Goal: Task Accomplishment & Management: Manage account settings

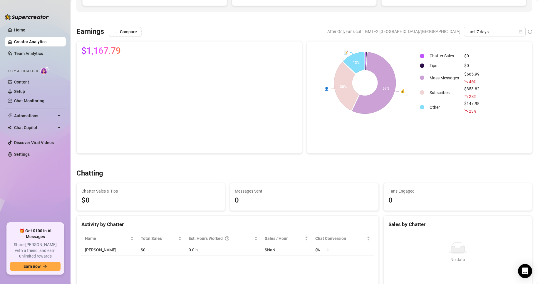
scroll to position [118, 0]
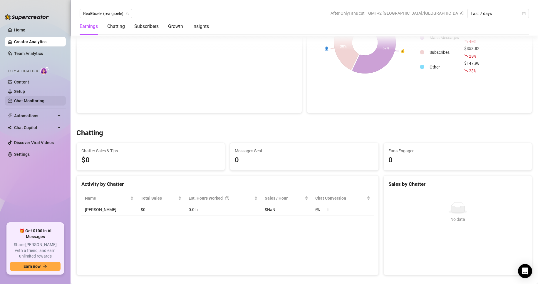
click at [16, 99] on link "Chat Monitoring" at bounding box center [29, 100] width 30 height 5
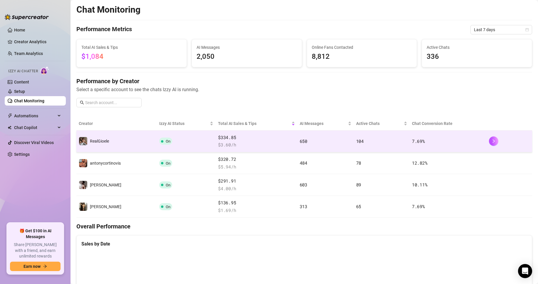
click at [182, 143] on td "On" at bounding box center [186, 142] width 59 height 22
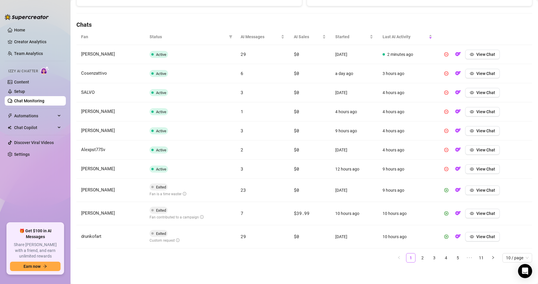
scroll to position [191, 0]
click at [470, 210] on span "button" at bounding box center [472, 212] width 4 height 5
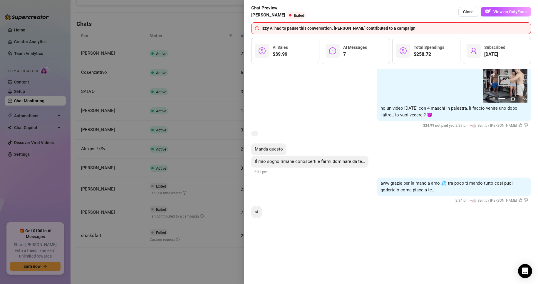
scroll to position [778, 0]
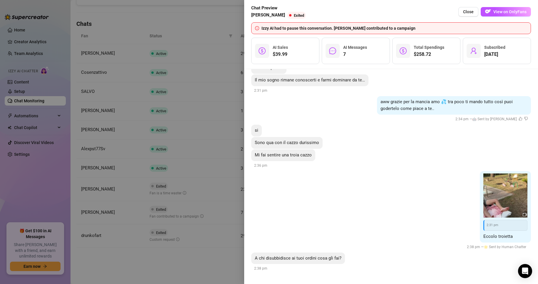
click at [194, 185] on div at bounding box center [269, 142] width 538 height 284
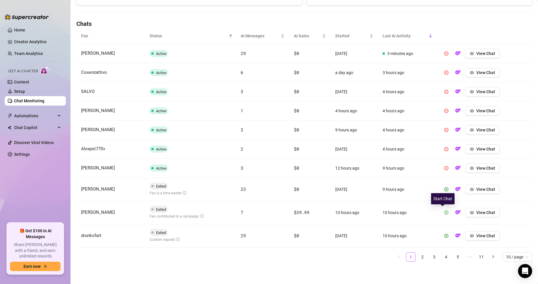
click at [445, 214] on icon "play-circle" at bounding box center [447, 213] width 4 height 4
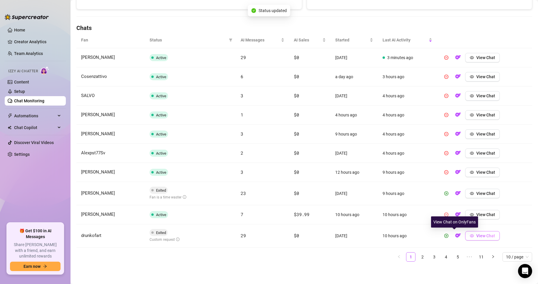
scroll to position [187, 0]
click at [465, 237] on button "View Chat" at bounding box center [482, 235] width 35 height 9
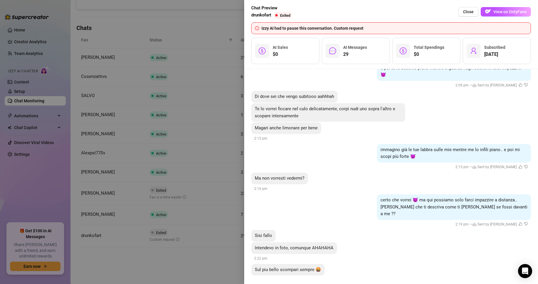
scroll to position [2064, 0]
click at [219, 204] on div at bounding box center [269, 142] width 538 height 284
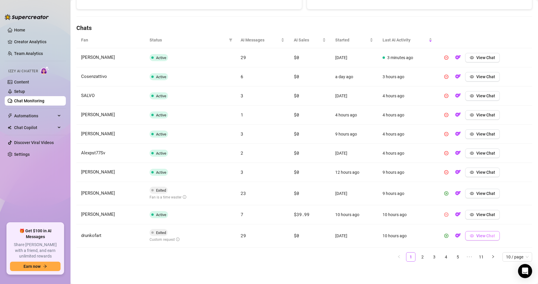
click at [470, 239] on button "View Chat" at bounding box center [482, 235] width 35 height 9
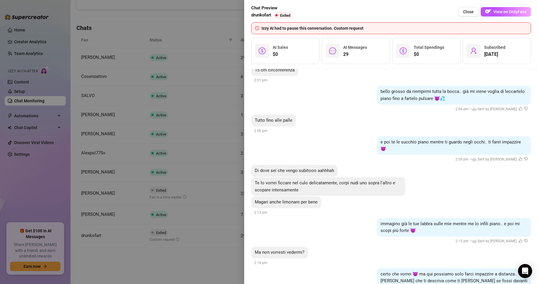
scroll to position [2042, 0]
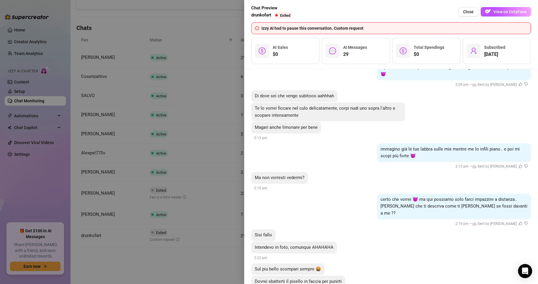
click at [174, 136] on div at bounding box center [269, 142] width 538 height 284
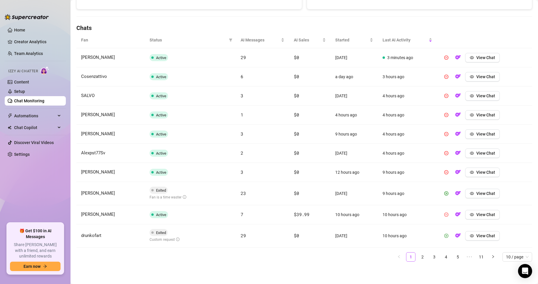
click at [445, 235] on icon "play-circle" at bounding box center [447, 236] width 4 height 4
click at [418, 257] on link "2" at bounding box center [422, 257] width 9 height 9
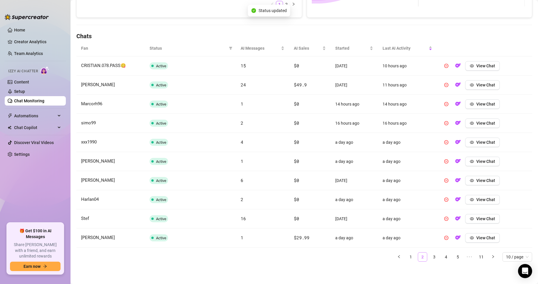
scroll to position [179, 0]
click at [430, 258] on link "3" at bounding box center [434, 257] width 9 height 9
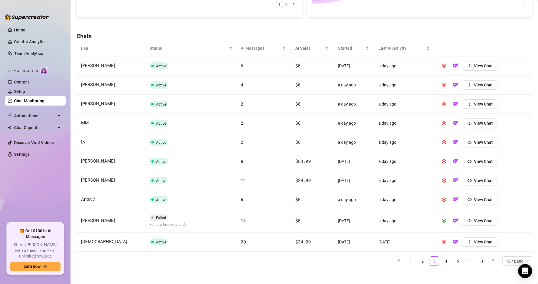
click at [30, 102] on link "Chat Monitoring" at bounding box center [29, 100] width 30 height 5
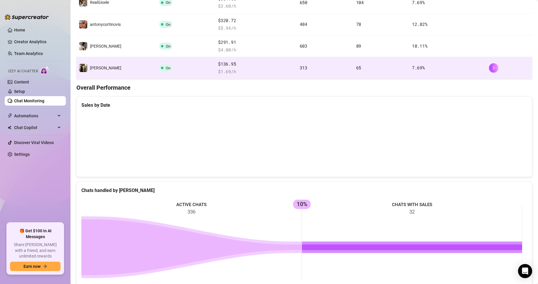
scroll to position [120, 0]
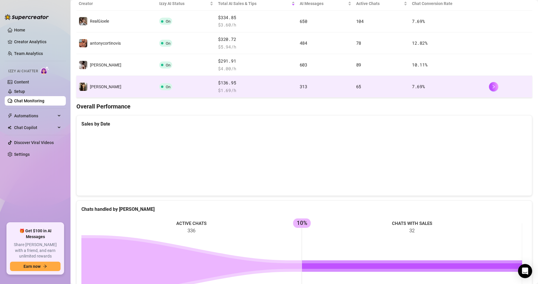
click at [130, 91] on td "[PERSON_NAME]" at bounding box center [116, 87] width 81 height 22
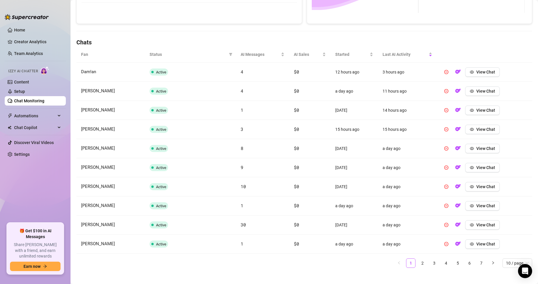
scroll to position [178, 0]
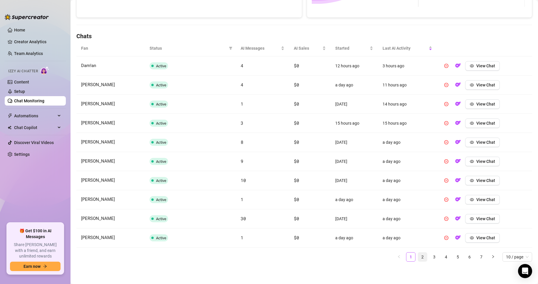
click at [420, 255] on link "2" at bounding box center [422, 257] width 9 height 9
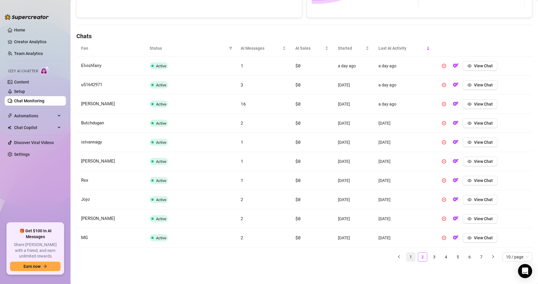
click at [407, 258] on link "1" at bounding box center [411, 257] width 9 height 9
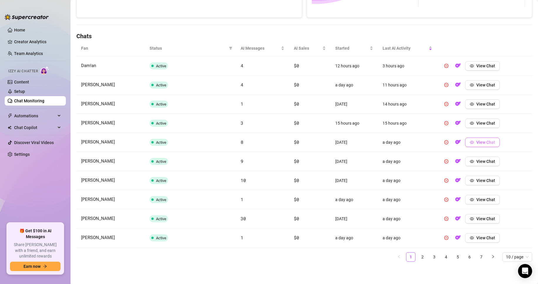
click at [470, 144] on icon "eye" at bounding box center [472, 142] width 4 height 4
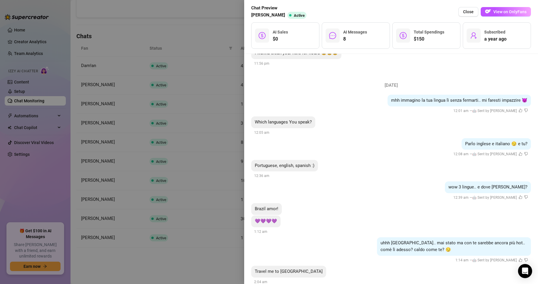
scroll to position [1395, 0]
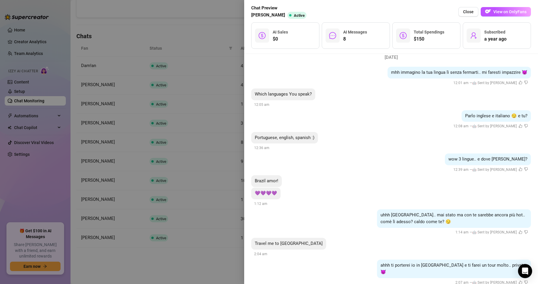
click at [181, 101] on div at bounding box center [269, 142] width 538 height 284
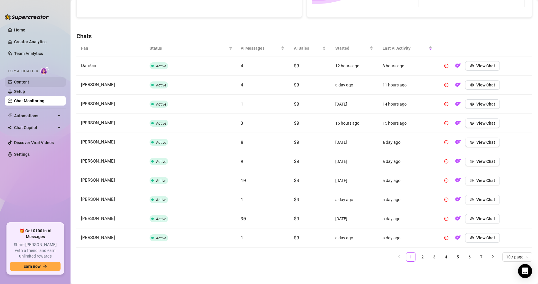
click at [29, 84] on link "Content" at bounding box center [21, 82] width 15 height 5
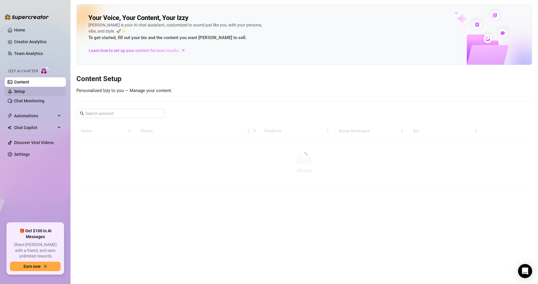
click at [25, 90] on link "Setup" at bounding box center [19, 91] width 11 height 5
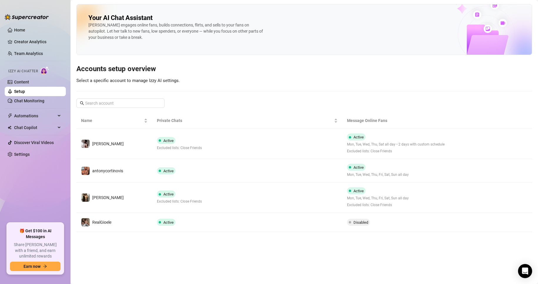
click at [320, 234] on main "Your AI Chat Assistant [PERSON_NAME] engages online fans, builds connections, f…" at bounding box center [305, 142] width 468 height 284
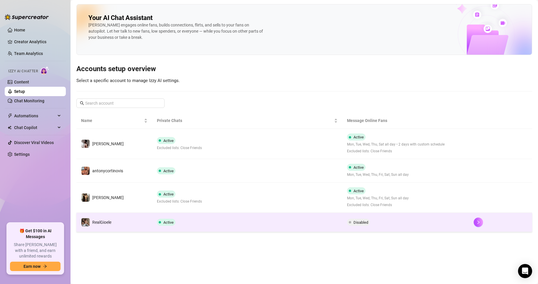
click at [321, 230] on td "Active" at bounding box center [247, 222] width 190 height 19
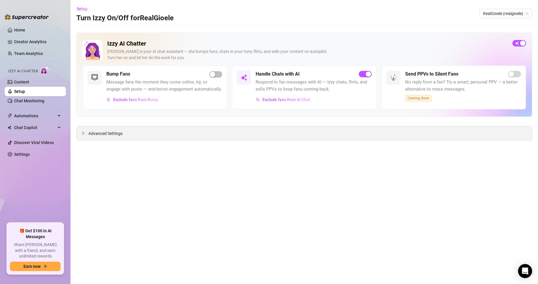
click at [120, 131] on span "Advanced Settings" at bounding box center [106, 133] width 34 height 6
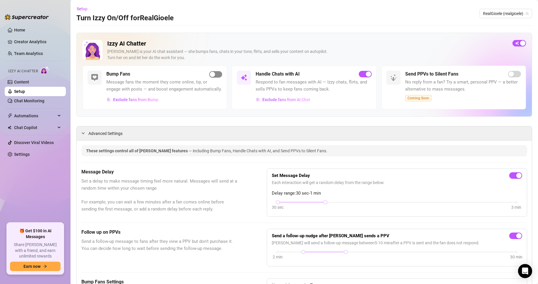
click at [212, 75] on div "button" at bounding box center [212, 74] width 5 height 5
click at [211, 76] on span "button" at bounding box center [215, 74] width 13 height 6
click at [29, 80] on link "Content" at bounding box center [21, 82] width 15 height 5
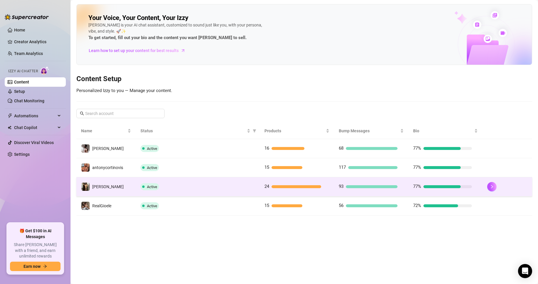
click at [427, 187] on div at bounding box center [442, 186] width 37 height 3
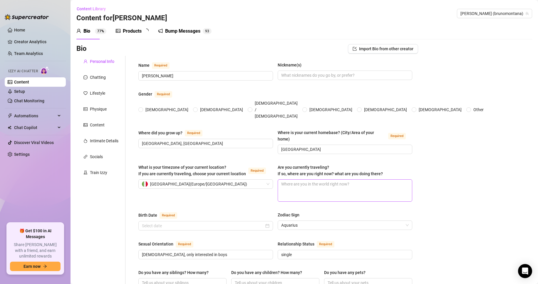
radio input "true"
type input "[DATE]"
